Goal: Book appointment/travel/reservation

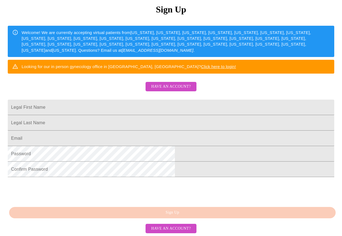
scroll to position [82, 0]
click at [133, 108] on input "Legal First Name" at bounding box center [171, 107] width 326 height 15
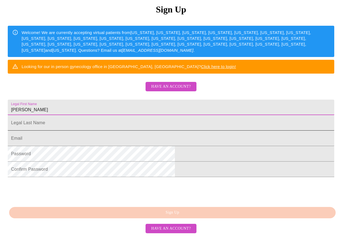
type input "[PERSON_NAME]"
click at [129, 115] on input "Legal First Name" at bounding box center [171, 107] width 326 height 15
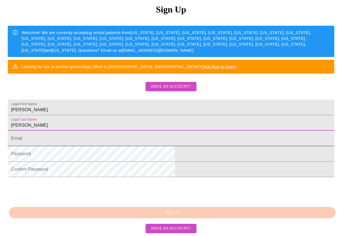
type input "[PERSON_NAME]"
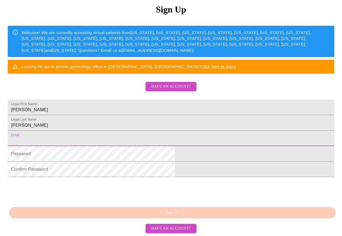
click at [121, 146] on input "Legal First Name" at bounding box center [171, 138] width 326 height 15
type input "[EMAIL_ADDRESS][PERSON_NAME][DOMAIN_NAME]"
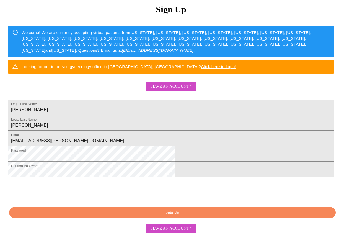
scroll to position [110, 0]
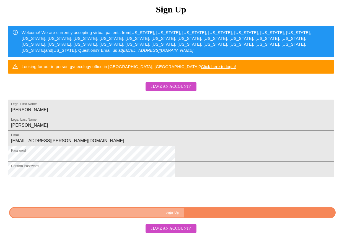
click at [177, 214] on span "Sign Up" at bounding box center [172, 212] width 314 height 7
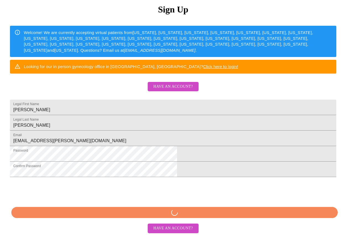
scroll to position [88, 0]
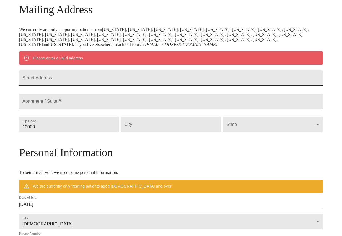
click at [100, 82] on input "Street Address" at bounding box center [171, 77] width 304 height 15
type input "[STREET_ADDRESS]"
click at [91, 132] on input "10000" at bounding box center [69, 124] width 100 height 15
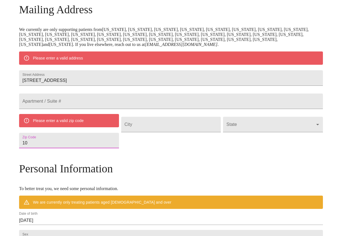
type input "1"
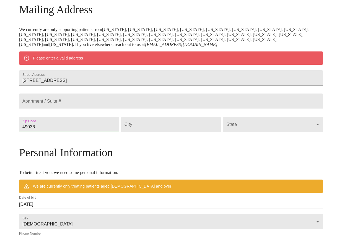
type input "49036"
click at [160, 132] on input "Street Address" at bounding box center [171, 124] width 100 height 15
type input "Coldwater"
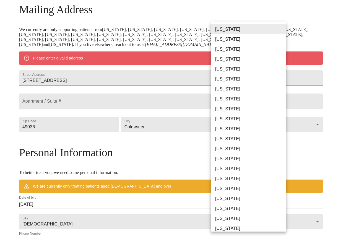
click at [261, 142] on body "MyMenopauseRx Welcome to MyMenopauseRx Since it's your first time here, you'll …" at bounding box center [173, 132] width 342 height 436
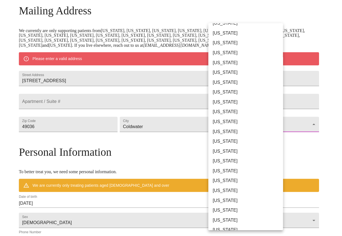
scroll to position [55, 0]
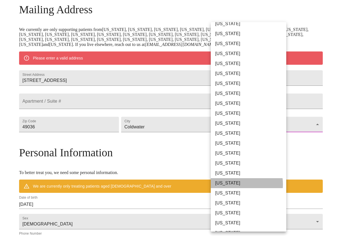
click at [238, 184] on li "[US_STATE]" at bounding box center [251, 183] width 80 height 10
type input "[US_STATE]"
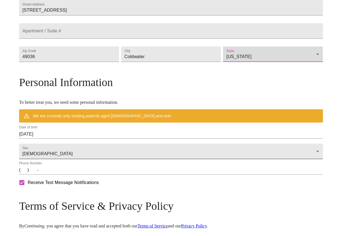
scroll to position [144, 0]
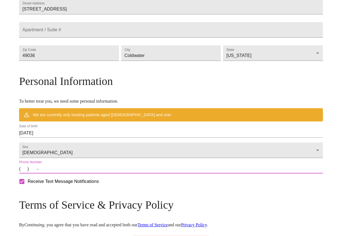
click at [59, 173] on input "(   )    -" at bounding box center [171, 169] width 304 height 9
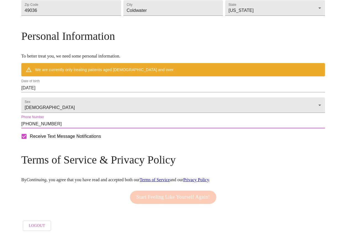
scroll to position [206, 0]
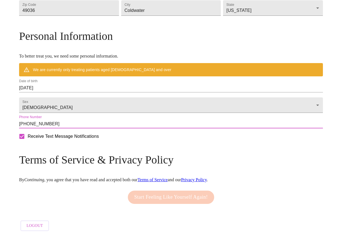
type input "[PHONE_NUMBER]"
click at [156, 143] on div "Receive Text Message Notifications" at bounding box center [171, 136] width 306 height 14
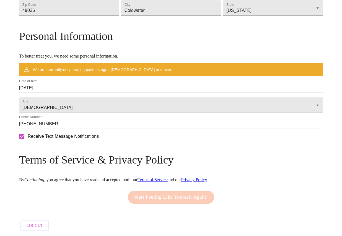
click at [84, 85] on input "[DATE]" at bounding box center [171, 88] width 304 height 9
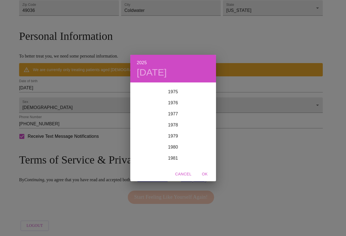
scroll to position [836, 0]
click at [175, 103] on div "1976" at bounding box center [173, 105] width 86 height 11
click at [201, 113] on div "Jun" at bounding box center [201, 114] width 28 height 21
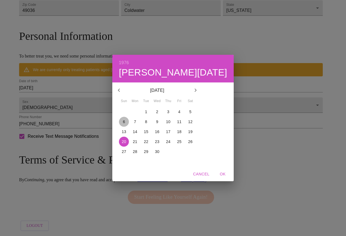
click at [125, 122] on p "6" at bounding box center [124, 122] width 2 height 6
click at [216, 173] on span "OK" at bounding box center [222, 174] width 13 height 7
type input "[DATE]"
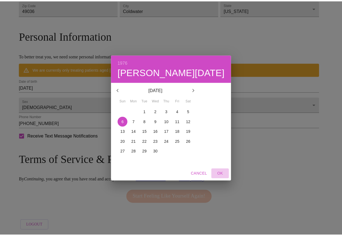
scroll to position [190, 0]
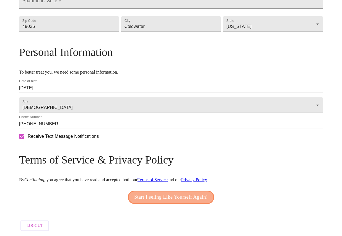
click at [167, 197] on span "Start Feeling Like Yourself Again!" at bounding box center [171, 197] width 74 height 9
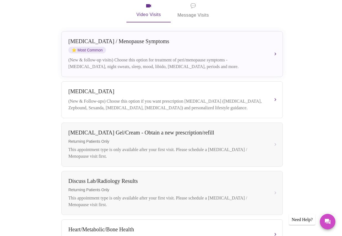
scroll to position [109, 0]
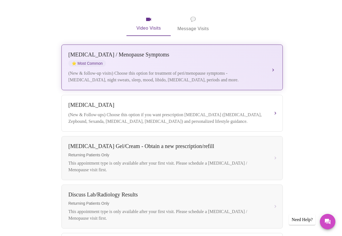
click at [239, 59] on div "[MEDICAL_DATA] / Menopause Symptoms ⭐ Most Common (New & follow-up visits) Choo…" at bounding box center [171, 67] width 207 height 32
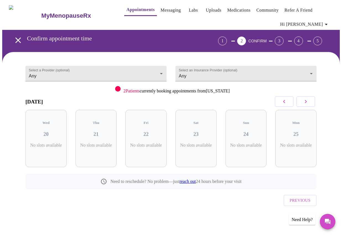
scroll to position [0, 0]
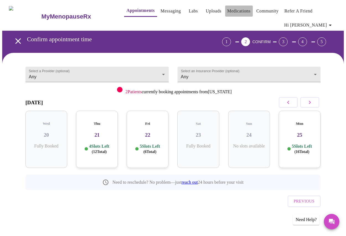
click at [234, 9] on link "Medications" at bounding box center [238, 11] width 23 height 8
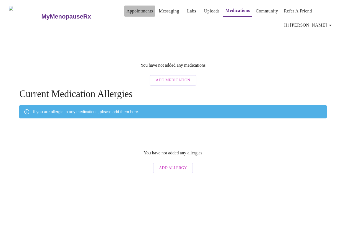
click at [128, 7] on link "Appointments" at bounding box center [139, 11] width 27 height 8
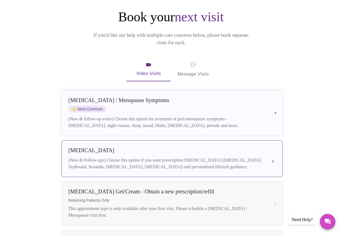
scroll to position [54, 0]
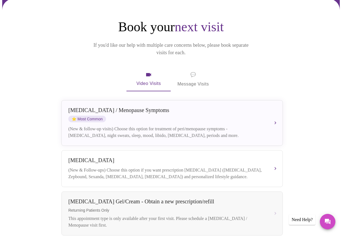
click at [199, 71] on span "💬 Message Visits" at bounding box center [193, 79] width 32 height 17
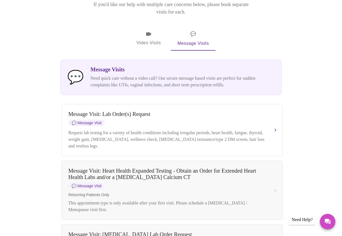
scroll to position [82, 0]
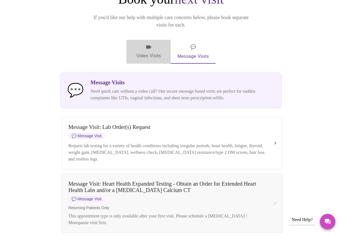
click at [149, 45] on span "Video Visits" at bounding box center [148, 52] width 31 height 16
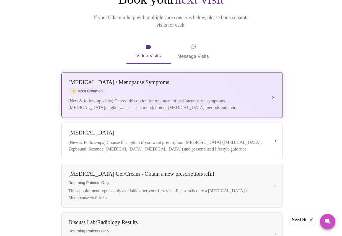
click at [195, 100] on div "(New & follow-up visits) Choose this option for treatment of peri/menopause sym…" at bounding box center [166, 104] width 196 height 13
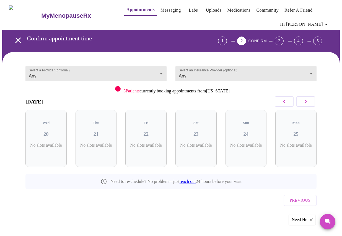
scroll to position [0, 0]
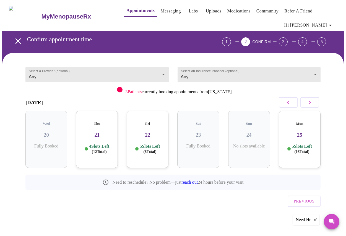
click at [97, 144] on p "4 Slots Left ( 12 Total)" at bounding box center [99, 149] width 20 height 11
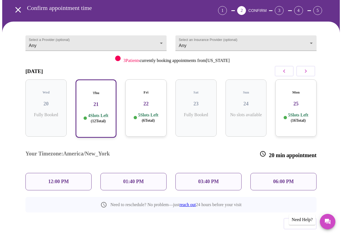
scroll to position [34, 0]
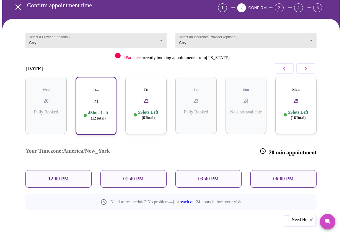
click at [285, 176] on p "06:00 PM" at bounding box center [283, 179] width 20 height 6
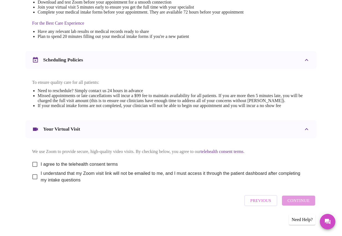
scroll to position [181, 0]
click at [34, 161] on input "I agree to the telehealth consent terms" at bounding box center [35, 165] width 12 height 12
checkbox input "true"
click at [33, 177] on input "I understand that my Zoom visit link will not be emailed to me, and I must acce…" at bounding box center [35, 177] width 12 height 12
checkbox input "true"
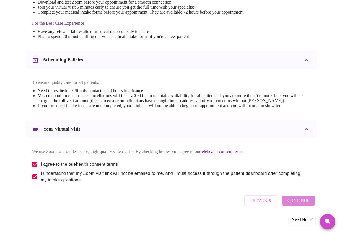
click at [298, 204] on span "Continue" at bounding box center [298, 200] width 22 height 7
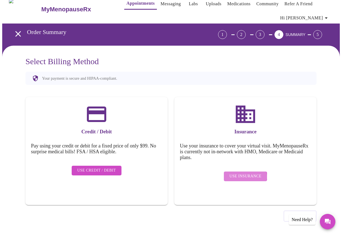
click at [247, 173] on span "Use Insurance" at bounding box center [245, 176] width 32 height 7
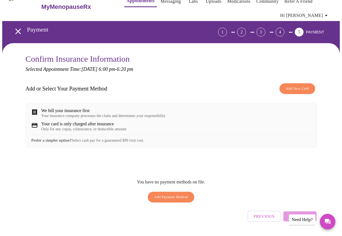
scroll to position [0, 0]
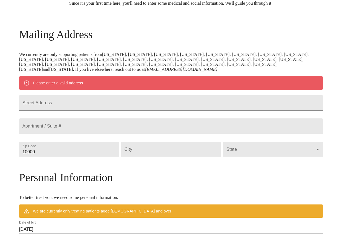
scroll to position [33, 0]
